Goal: Check status

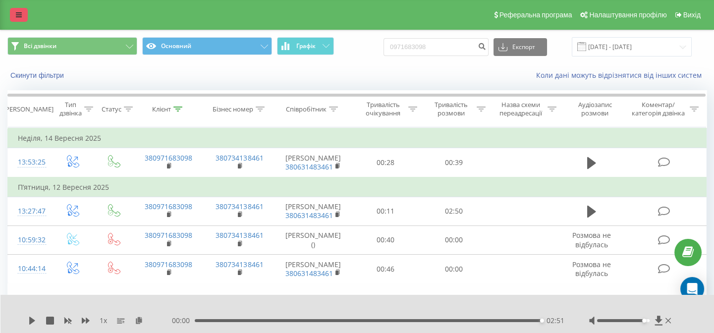
click at [12, 15] on link at bounding box center [19, 15] width 18 height 14
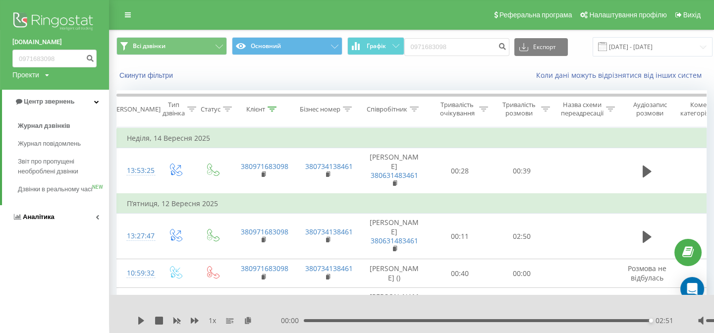
click at [54, 226] on link "Аналiтика" at bounding box center [54, 217] width 109 height 24
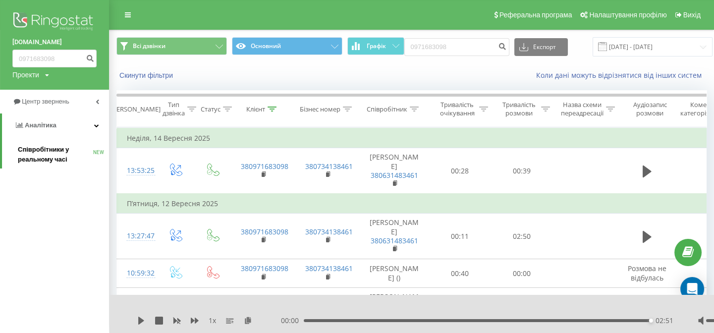
click at [46, 152] on span "Співробітники у реальному часі" at bounding box center [55, 155] width 75 height 20
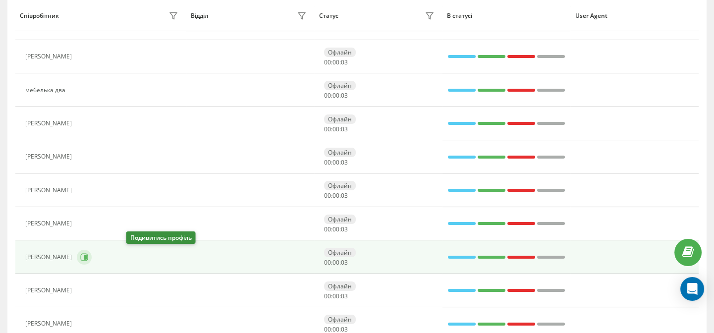
click at [88, 256] on icon at bounding box center [84, 257] width 8 height 8
